Goal: Navigation & Orientation: Go to known website

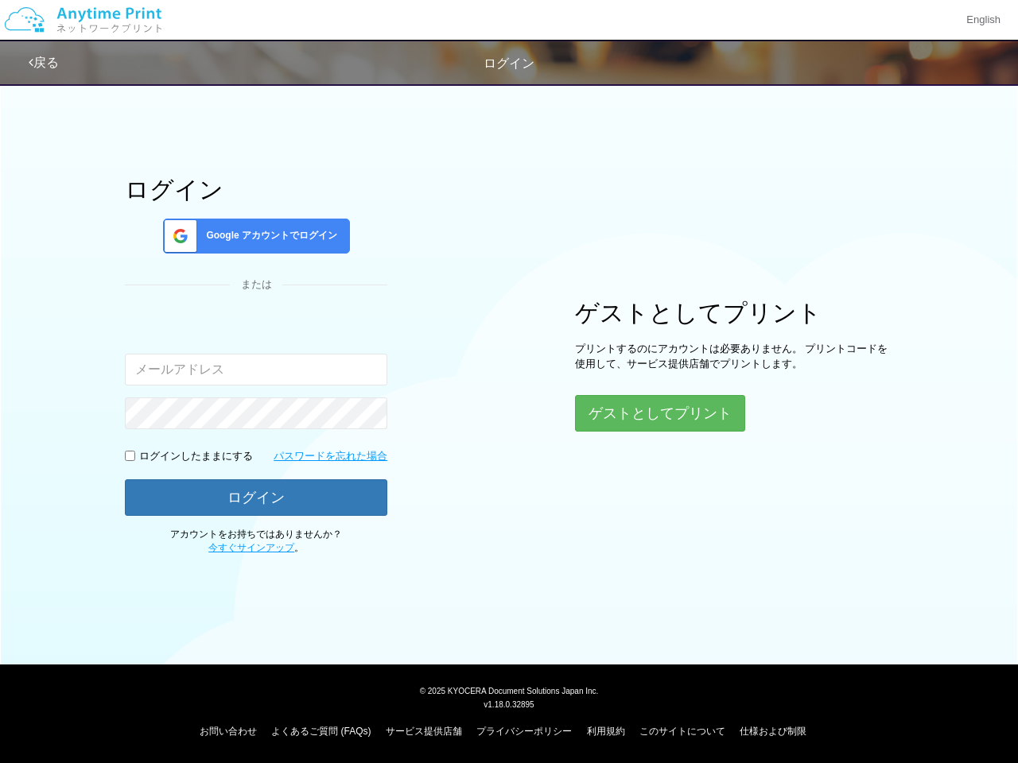
click at [509, 382] on div "ログイン Google アカウントでログイン または 入力されたメールアドレスまたはパスワードが正しくありません。 ログインしたままにする パスワードを忘れた…" at bounding box center [509, 315] width 954 height 481
click at [83, 20] on img at bounding box center [82, 20] width 169 height 56
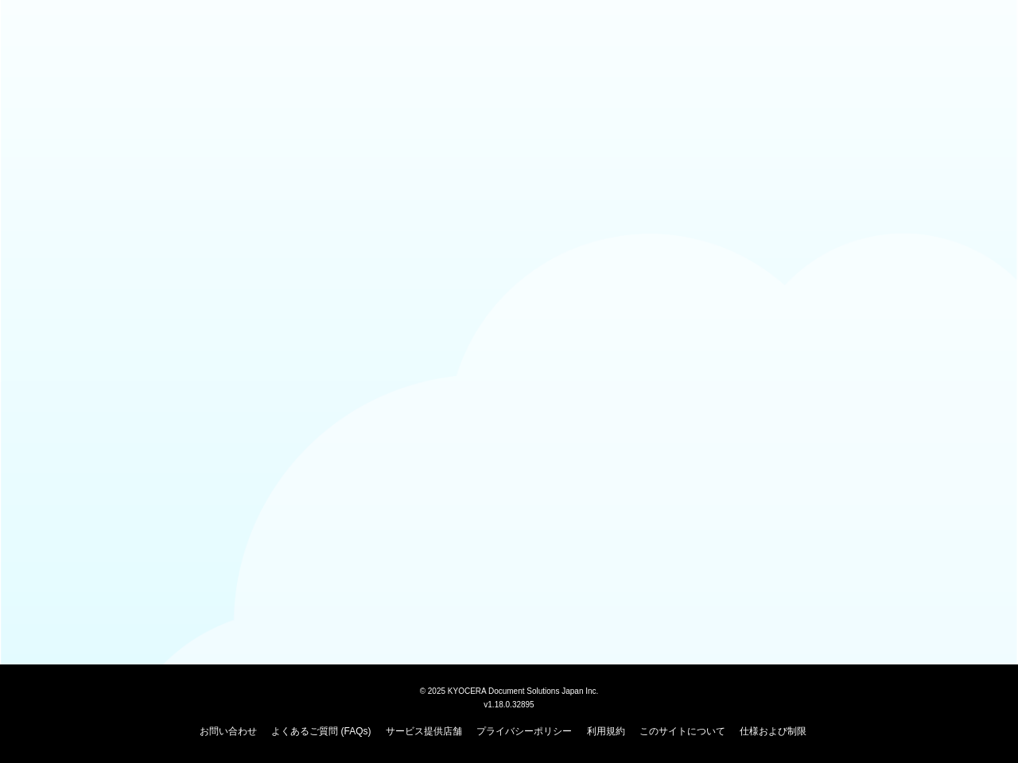
click at [982, 20] on div at bounding box center [509, 38] width 1018 height 77
click at [45, 63] on div at bounding box center [509, 38] width 1018 height 77
click at [45, 62] on div at bounding box center [509, 38] width 1018 height 77
click at [256, 236] on body "© [DATE] KYOCERA Document Solutions Japan Inc. v1.18.0.32895 お問い合わせ よくあるご質問 (FA…" at bounding box center [509, 381] width 1018 height 763
click at [130, 455] on body "© [DATE] KYOCERA Document Solutions Japan Inc. v1.18.0.32895 お問い合わせ よくあるご質問 (FA…" at bounding box center [509, 381] width 1018 height 763
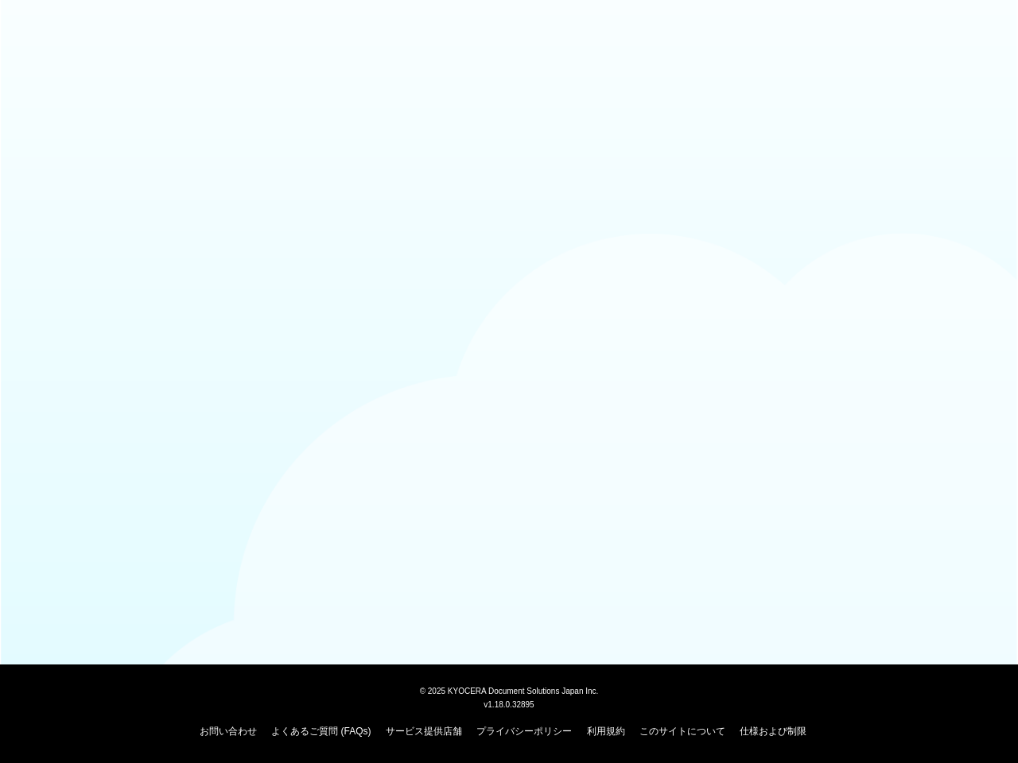
click at [256, 498] on body "© [DATE] KYOCERA Document Solutions Japan Inc. v1.18.0.32895 お問い合わせ よくあるご質問 (FA…" at bounding box center [509, 381] width 1018 height 763
click at [660, 413] on body "© [DATE] KYOCERA Document Solutions Japan Inc. v1.18.0.32895 お問い合わせ よくあるご質問 (FA…" at bounding box center [509, 381] width 1018 height 763
